Goal: Information Seeking & Learning: Learn about a topic

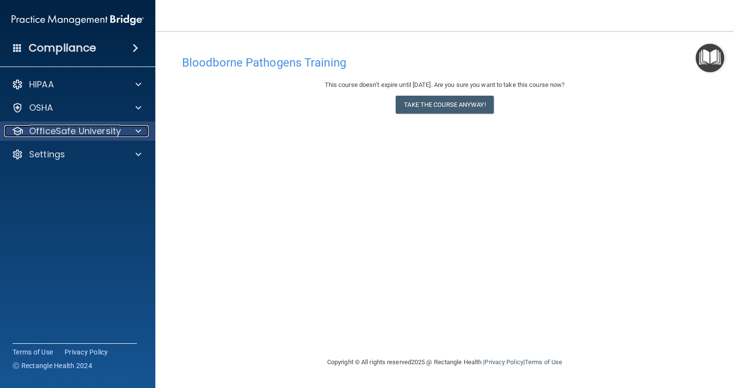
click at [81, 133] on p "OfficeSafe University" at bounding box center [75, 131] width 92 height 12
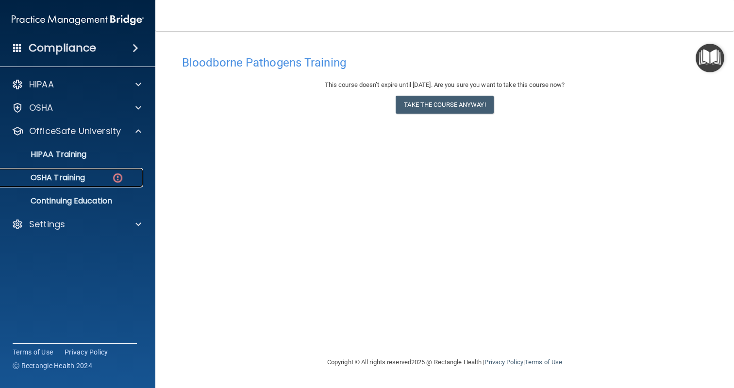
click at [79, 175] on p "OSHA Training" at bounding box center [45, 178] width 79 height 10
